Goal: Information Seeking & Learning: Learn about a topic

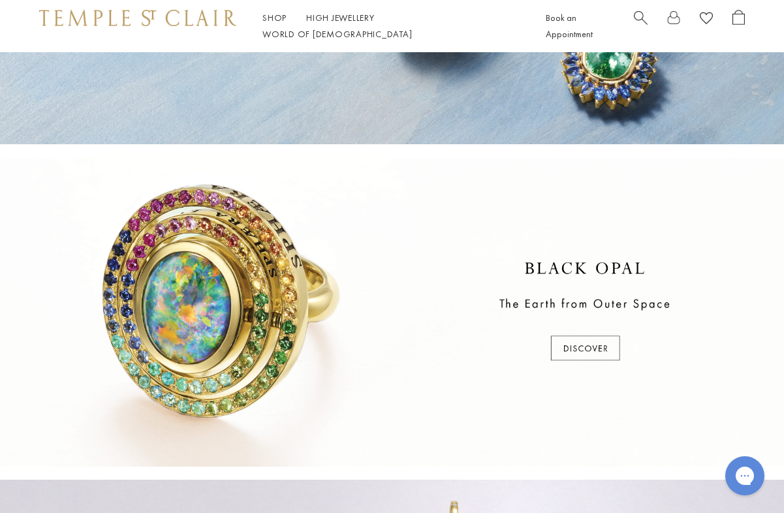
scroll to position [220, 0]
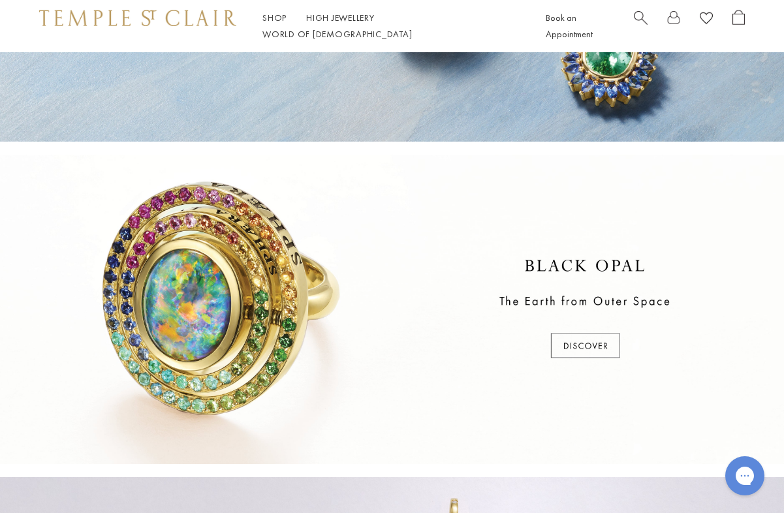
click at [251, 254] on div at bounding box center [392, 310] width 784 height 310
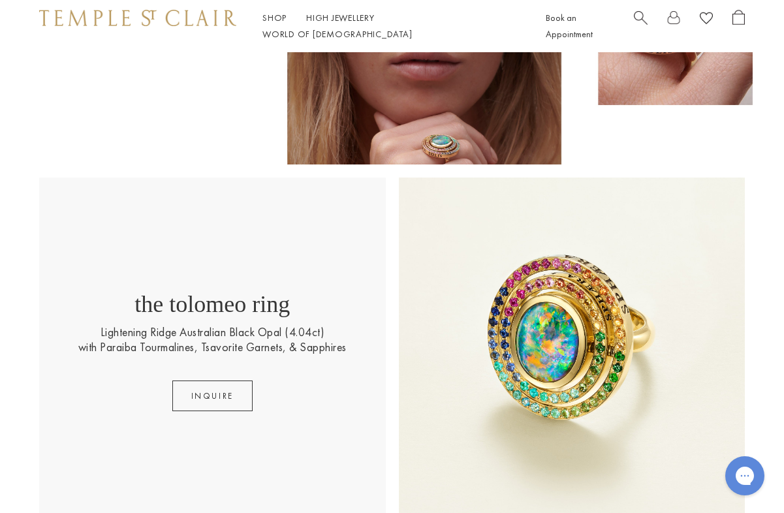
scroll to position [281, 0]
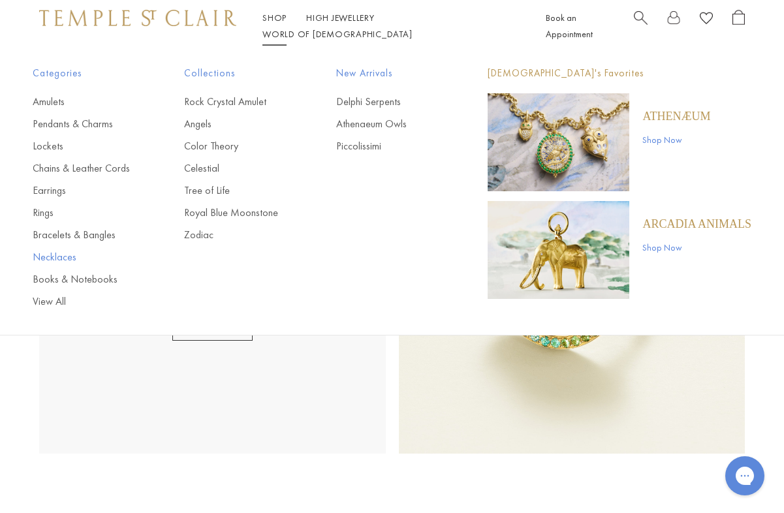
click at [62, 256] on link "Necklaces" at bounding box center [82, 257] width 99 height 14
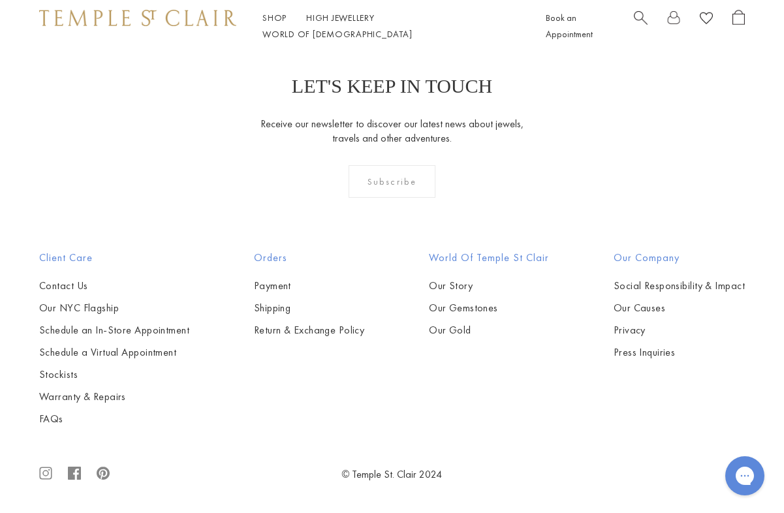
scroll to position [3795, 0]
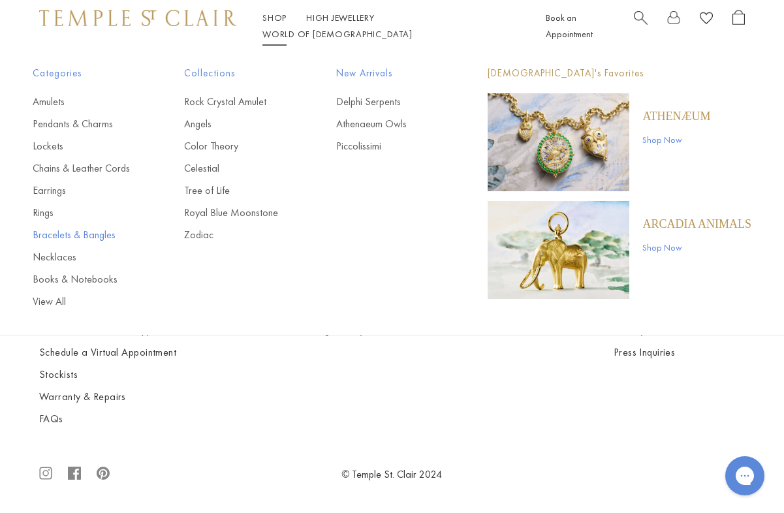
click at [67, 232] on link "Bracelets & Bangles" at bounding box center [82, 235] width 99 height 14
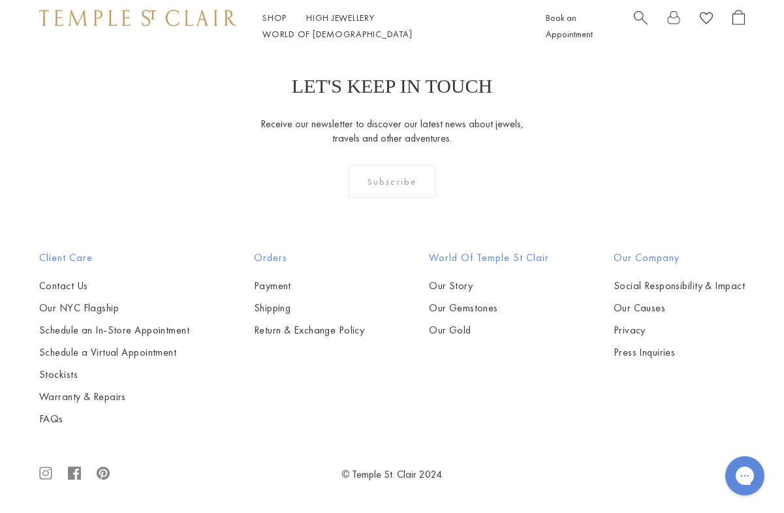
scroll to position [3511, 0]
drag, startPoint x: 626, startPoint y: 344, endPoint x: 659, endPoint y: 349, distance: 33.0
drag, startPoint x: 661, startPoint y: 346, endPoint x: 619, endPoint y: 347, distance: 41.8
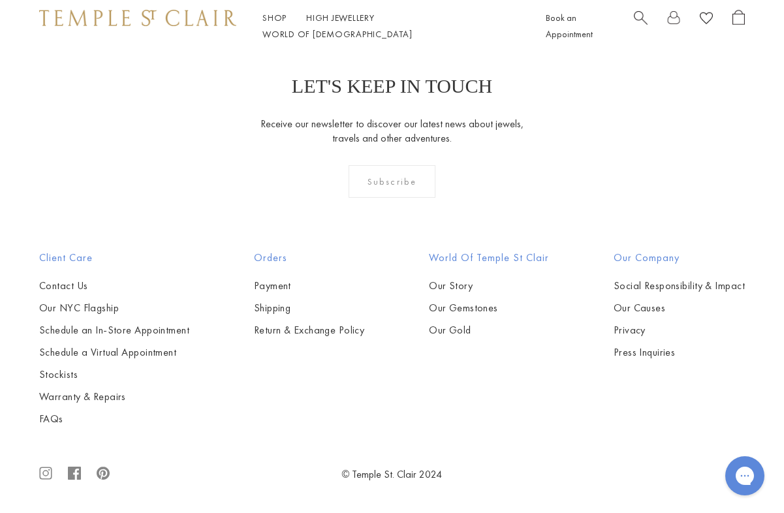
drag, startPoint x: 619, startPoint y: 342, endPoint x: 671, endPoint y: 342, distance: 52.9
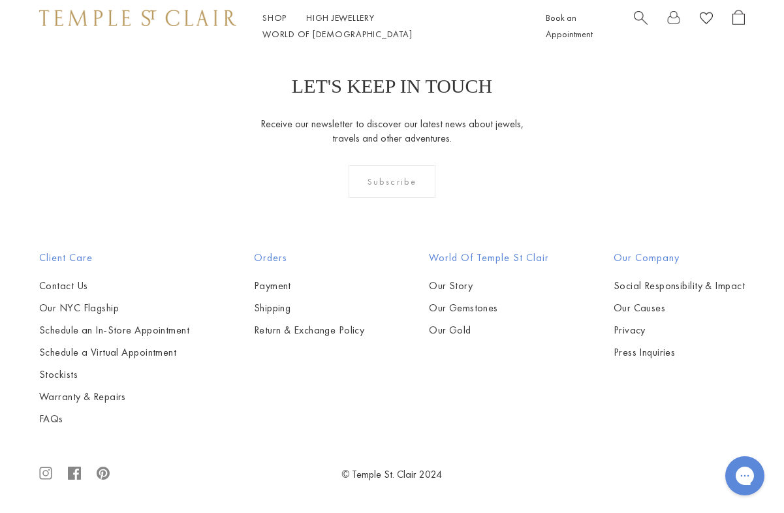
drag, startPoint x: 664, startPoint y: 343, endPoint x: 613, endPoint y: 346, distance: 50.4
click at [0, 0] on img at bounding box center [0, 0] width 0 height 0
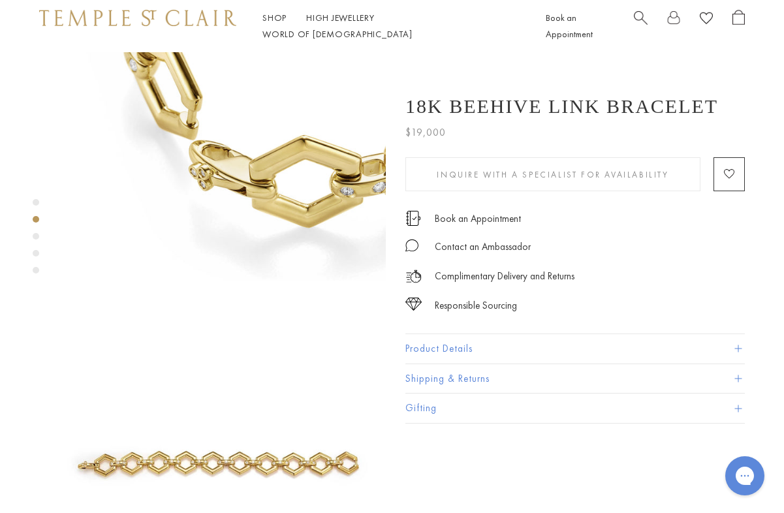
scroll to position [377, 0]
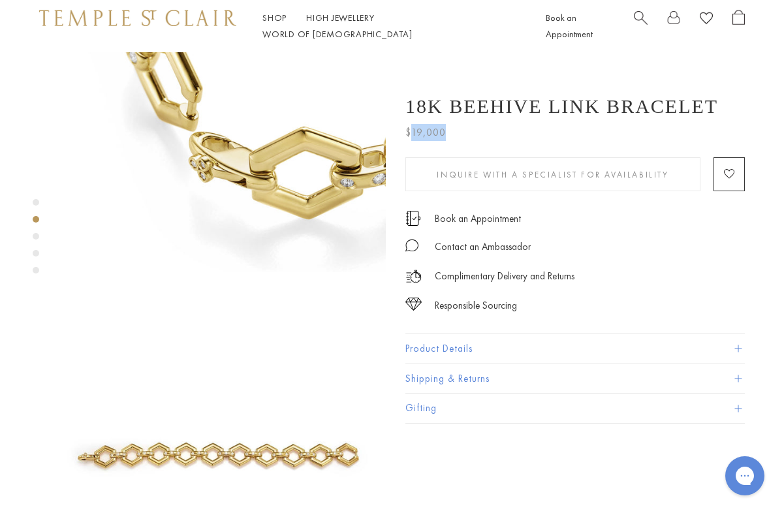
drag, startPoint x: 412, startPoint y: 133, endPoint x: 446, endPoint y: 133, distance: 34.0
click at [446, 133] on span "$19,000" at bounding box center [426, 132] width 40 height 17
click at [462, 132] on div "$19,000" at bounding box center [576, 130] width 340 height 24
drag, startPoint x: 457, startPoint y: 135, endPoint x: 410, endPoint y: 131, distance: 47.8
click at [410, 131] on div "$19,000" at bounding box center [576, 130] width 340 height 24
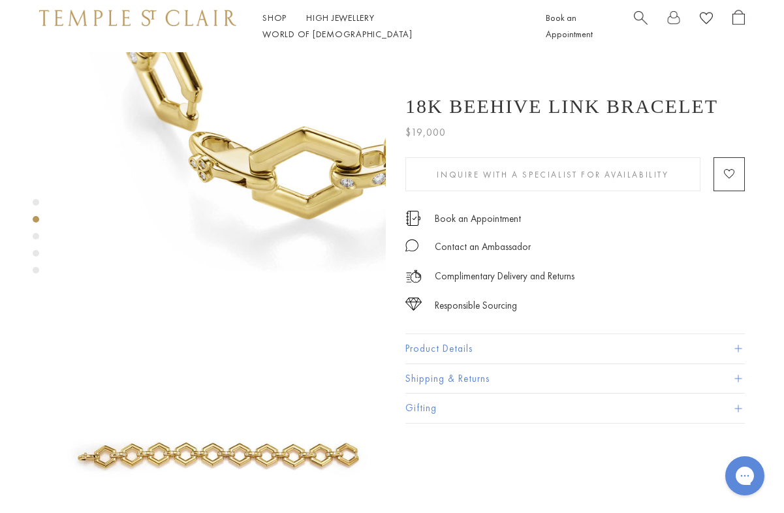
click at [456, 133] on div "$19,000" at bounding box center [576, 130] width 340 height 24
